Goal: Check status: Check status

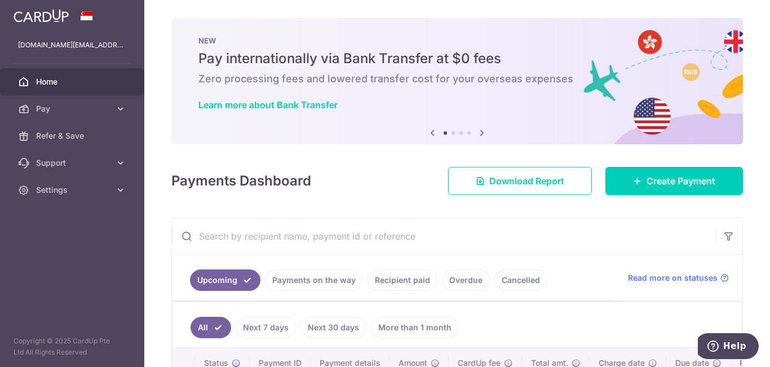
scroll to position [190, 0]
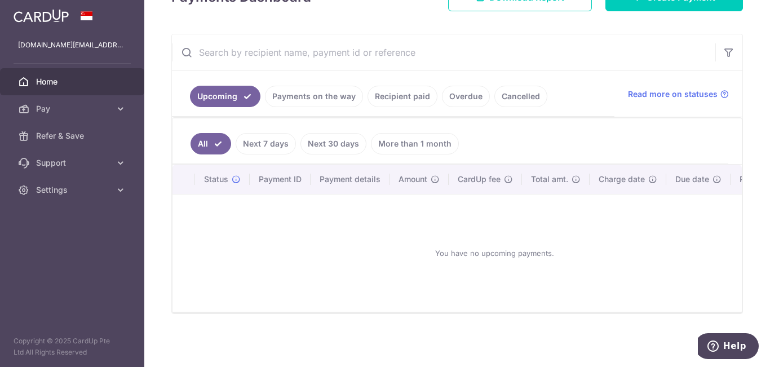
click at [336, 91] on link "Payments on the way" at bounding box center [314, 96] width 98 height 21
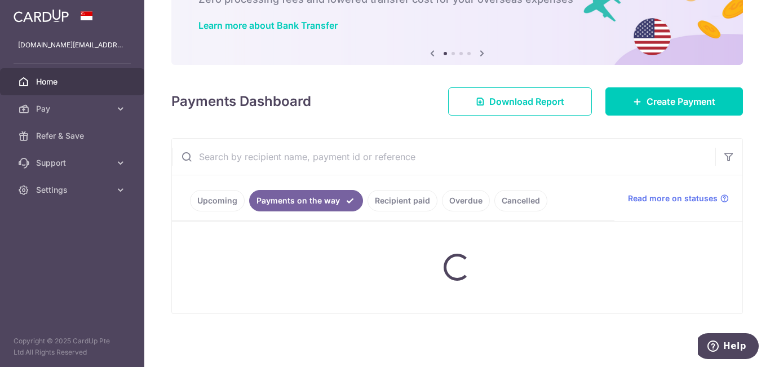
scroll to position [142, 0]
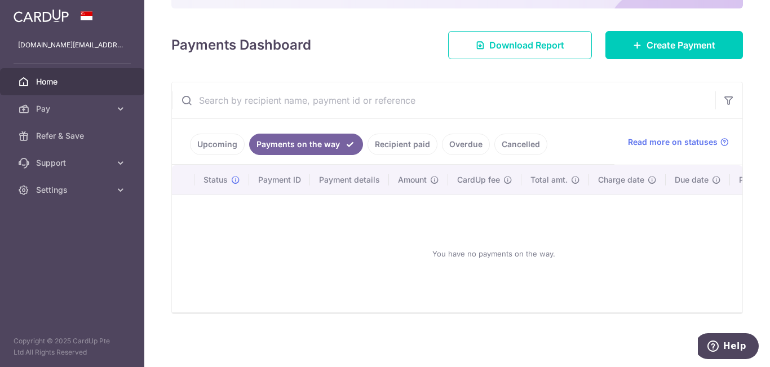
click at [382, 134] on link "Recipient paid" at bounding box center [403, 144] width 70 height 21
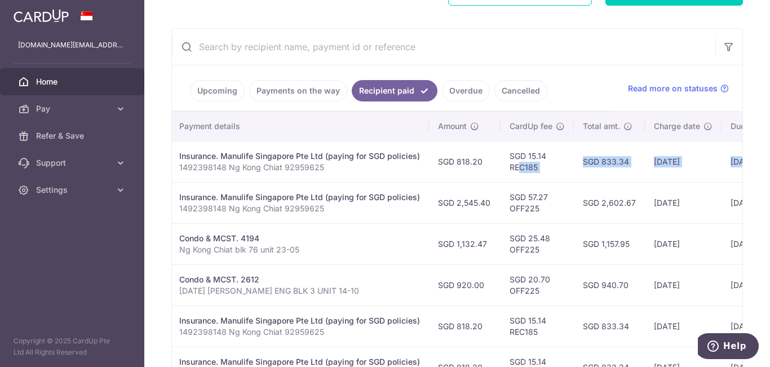
scroll to position [0, 329]
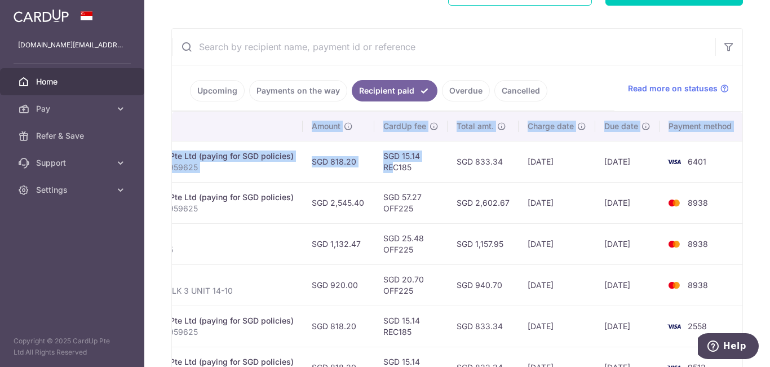
drag, startPoint x: 720, startPoint y: 165, endPoint x: 770, endPoint y: 164, distance: 49.6
click at [770, 164] on div "× Pause Schedule Pause all future payments in this series Pause just this one p…" at bounding box center [457, 183] width 626 height 367
click at [660, 175] on td "6401" at bounding box center [703, 161] width 86 height 41
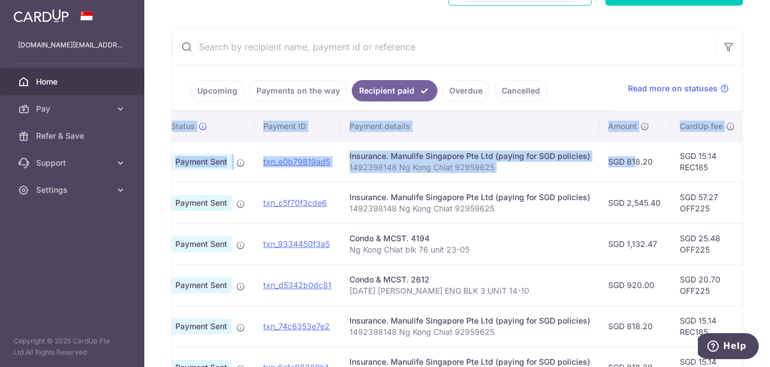
scroll to position [0, 0]
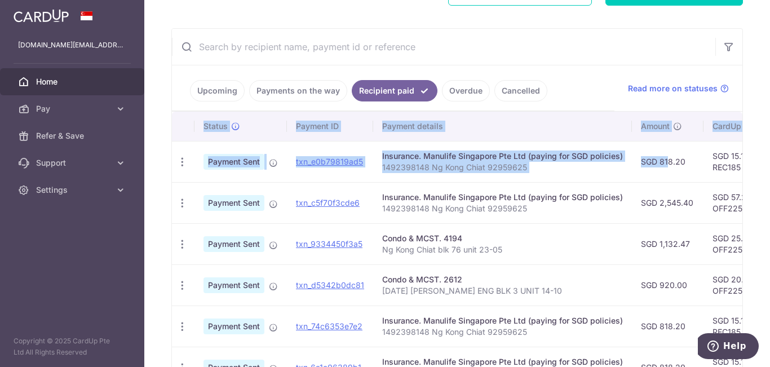
drag, startPoint x: 324, startPoint y: 163, endPoint x: 156, endPoint y: 165, distance: 168.1
click at [156, 165] on div "× Pause Schedule Pause all future payments in this series Pause just this one p…" at bounding box center [457, 183] width 626 height 367
click at [498, 158] on div "Insurance. Manulife Singapore Pte Ltd (paying for SGD policies)" at bounding box center [502, 156] width 241 height 11
